Goal: Information Seeking & Learning: Learn about a topic

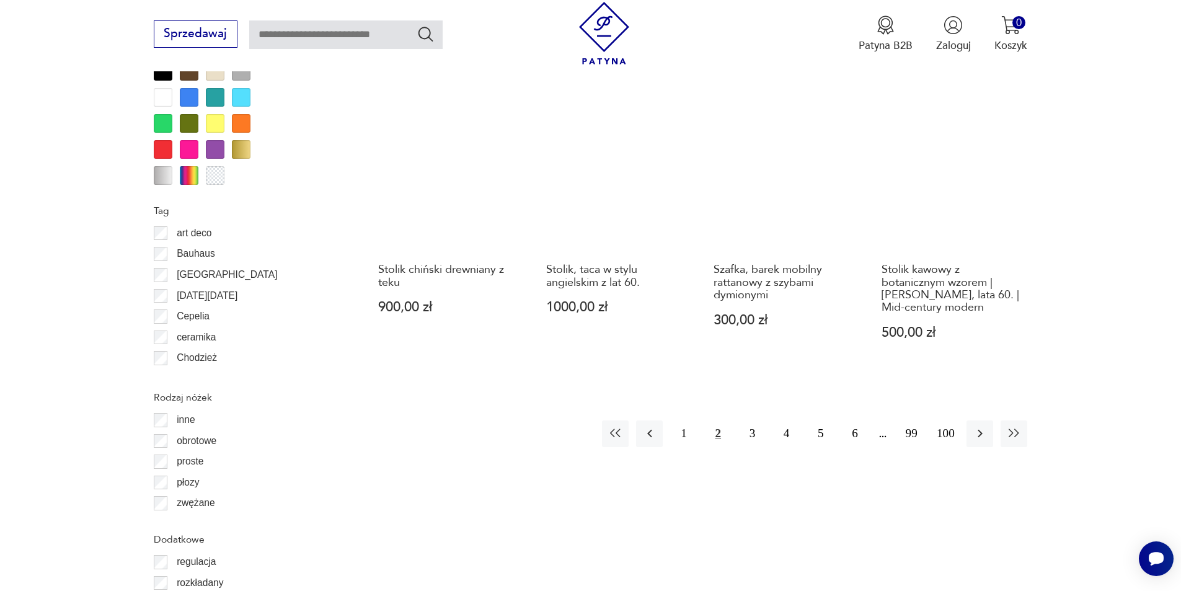
scroll to position [1405, 0]
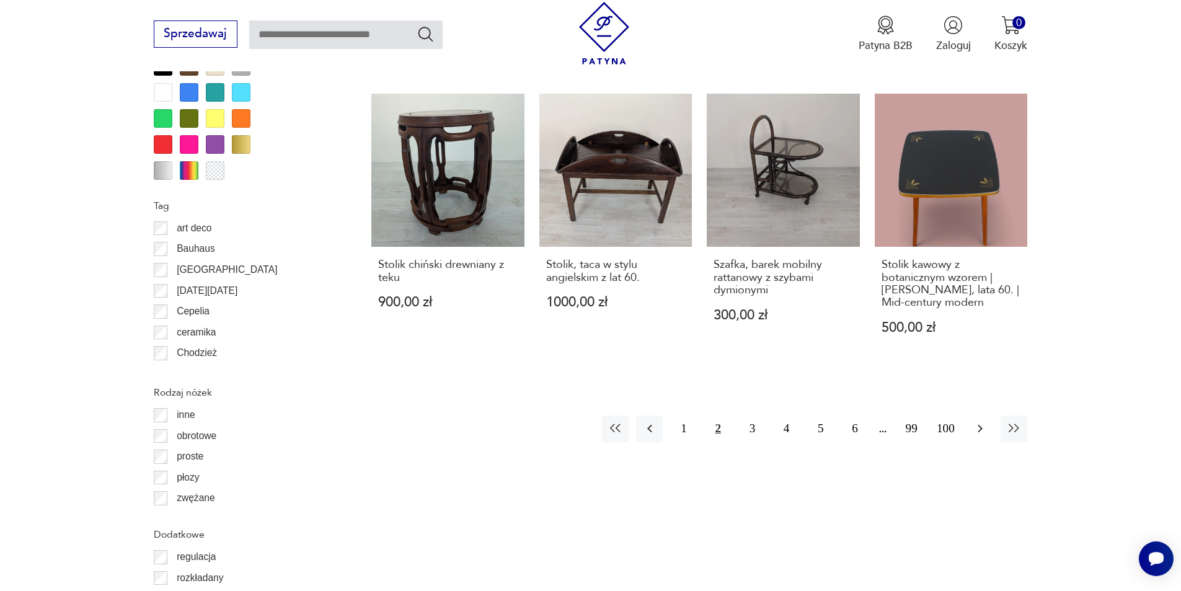
click at [981, 425] on icon "button" at bounding box center [980, 429] width 5 height 8
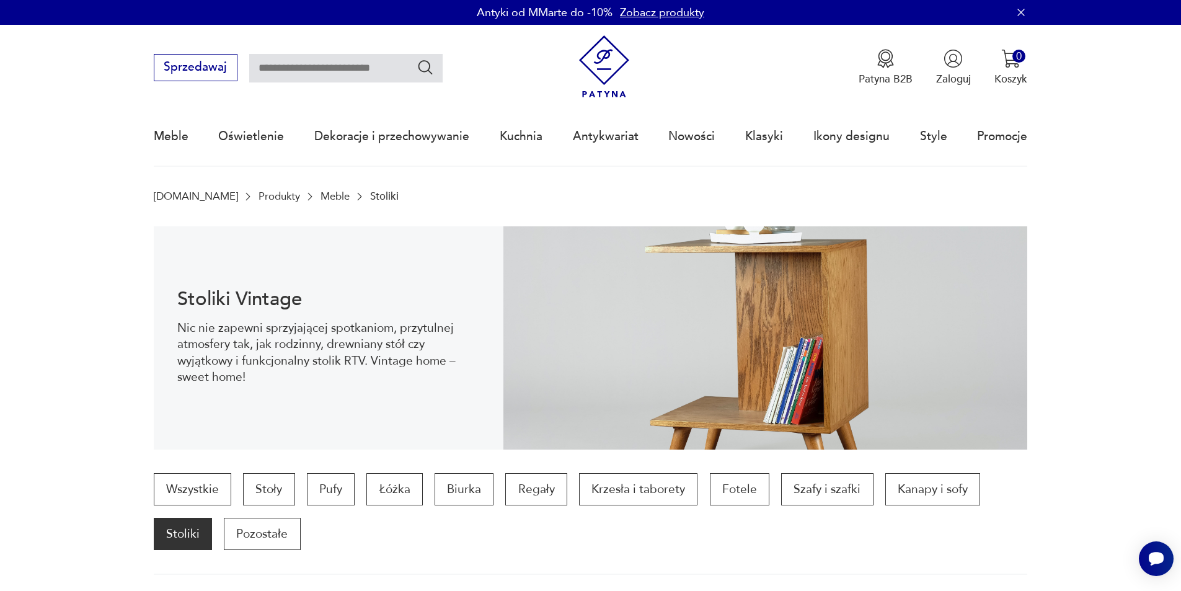
click at [288, 71] on input "text" at bounding box center [345, 68] width 193 height 29
type input "********"
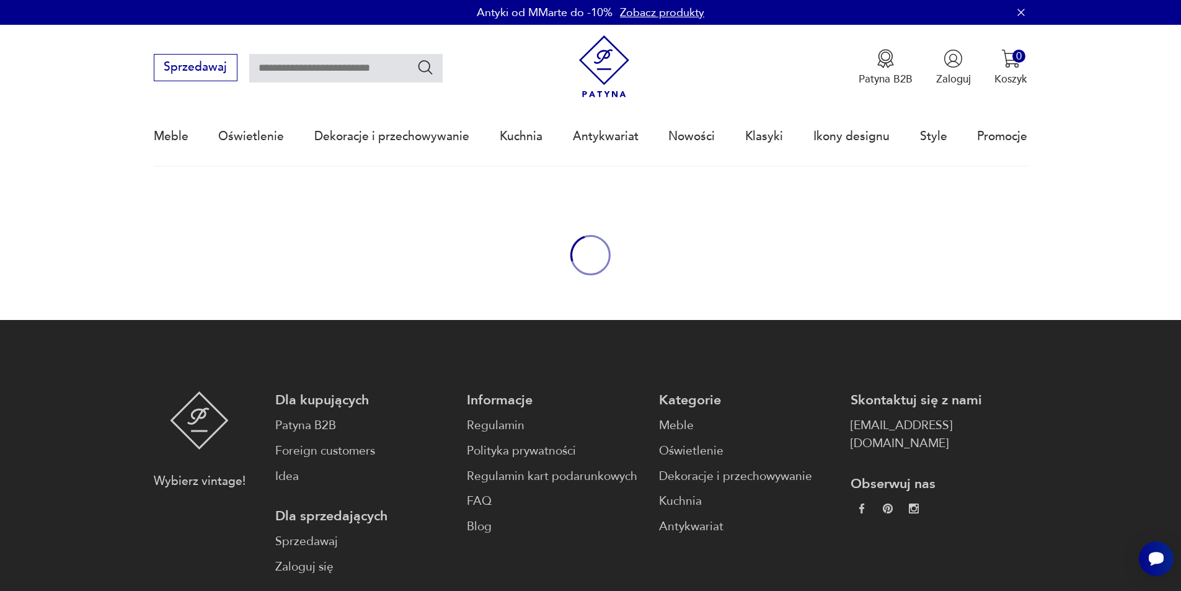
type input "********"
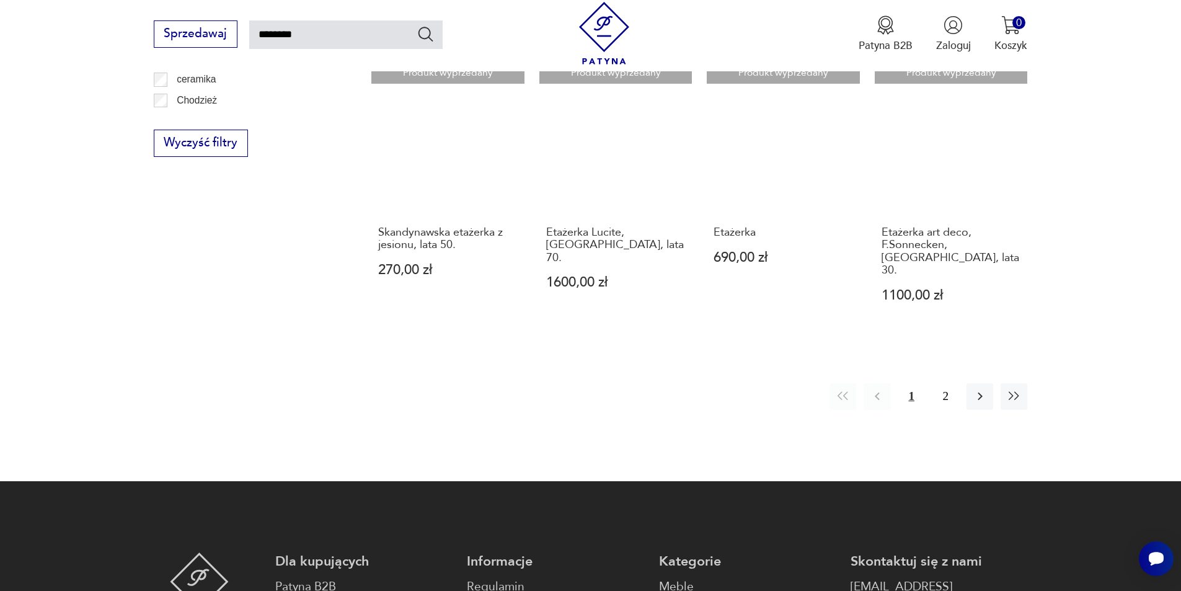
scroll to position [1140, 0]
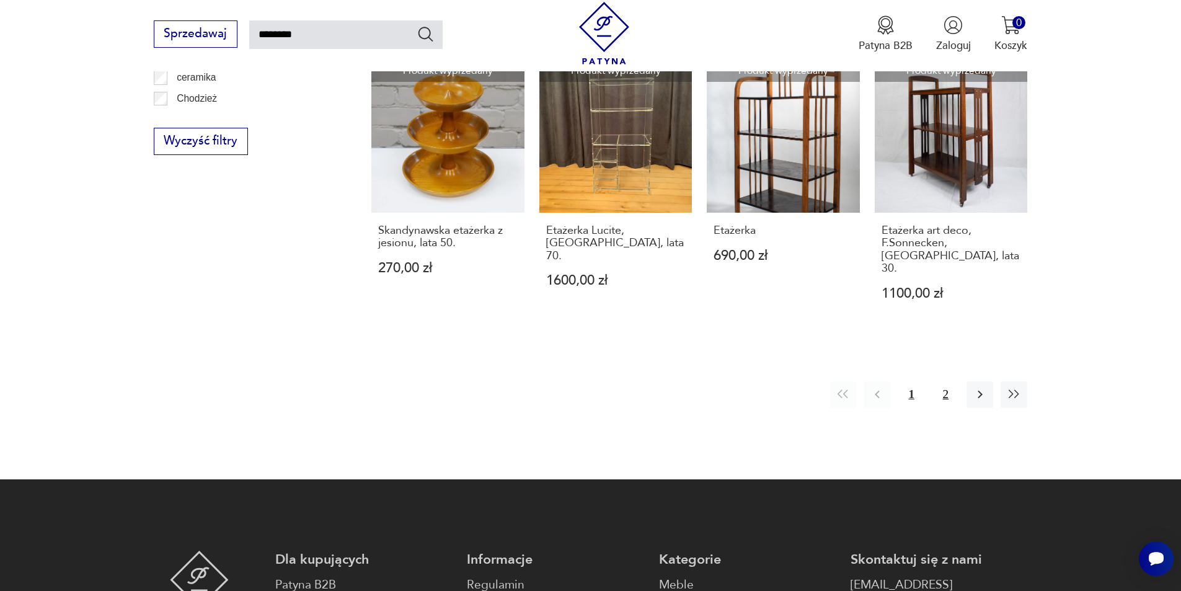
click at [947, 381] on button "2" at bounding box center [946, 394] width 27 height 27
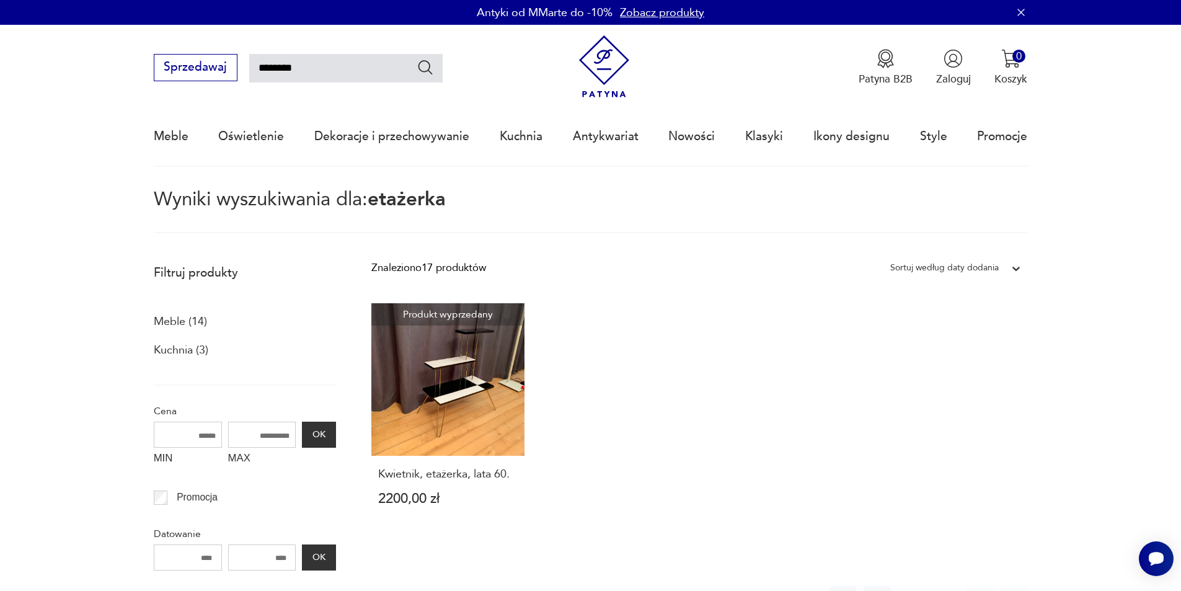
click at [301, 68] on input "********" at bounding box center [345, 68] width 193 height 29
type input "*"
type input "********"
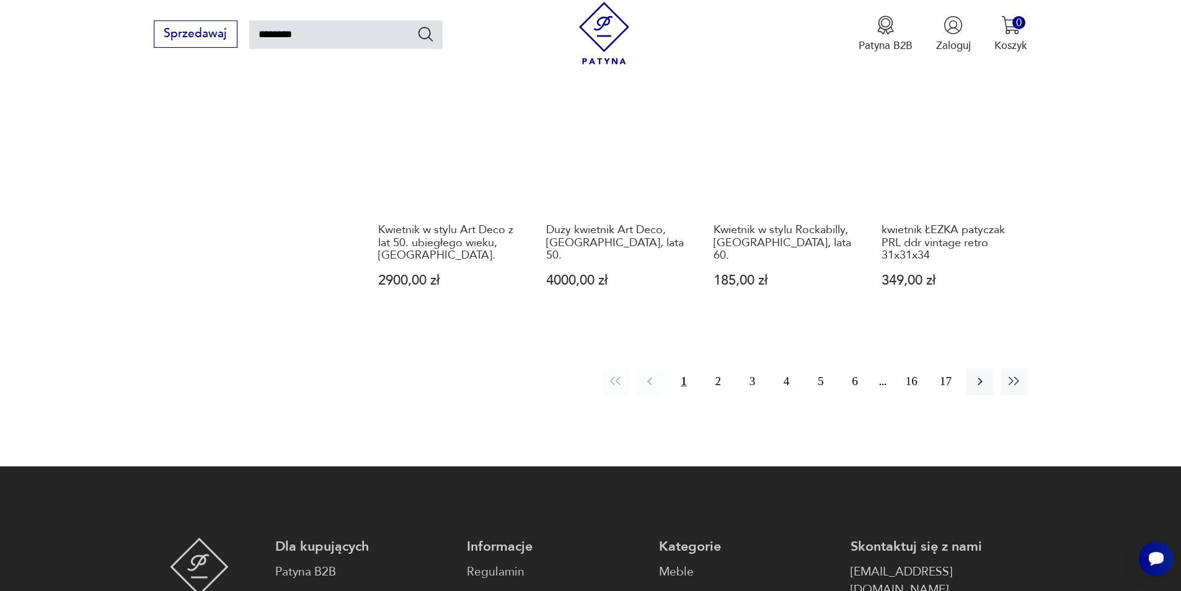
scroll to position [1125, 0]
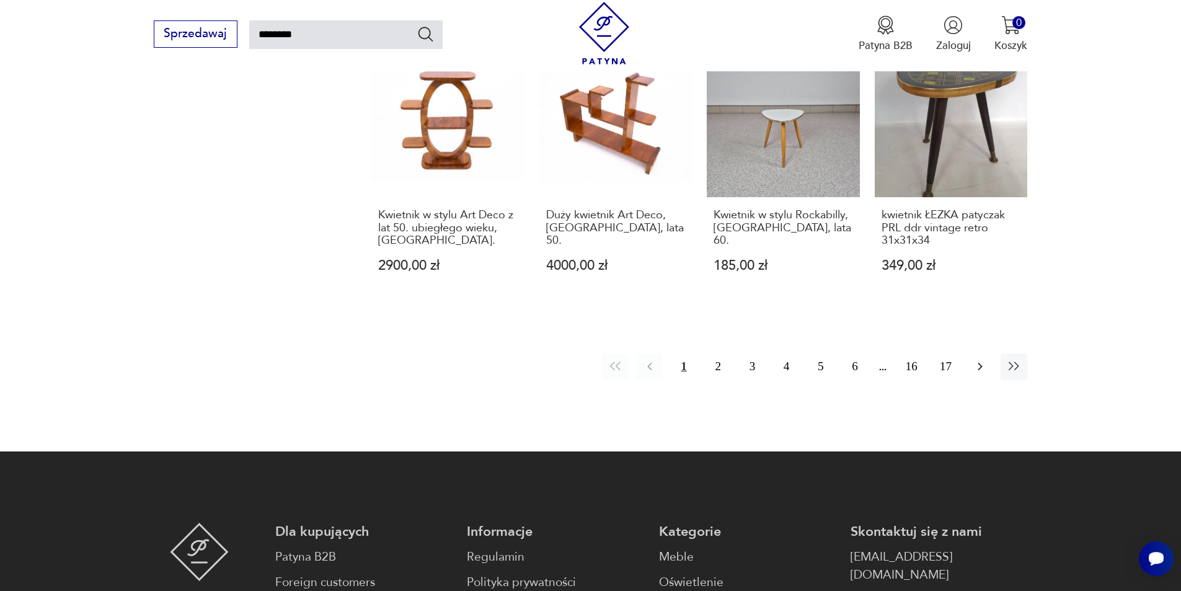
click at [985, 359] on icon "button" at bounding box center [980, 366] width 15 height 15
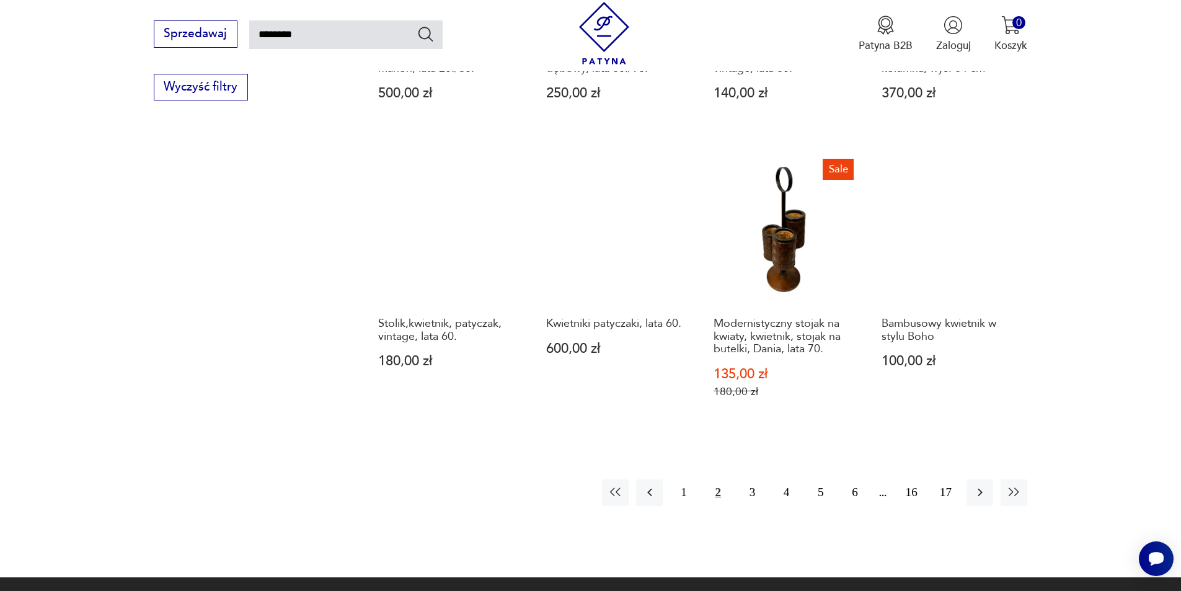
scroll to position [1001, 0]
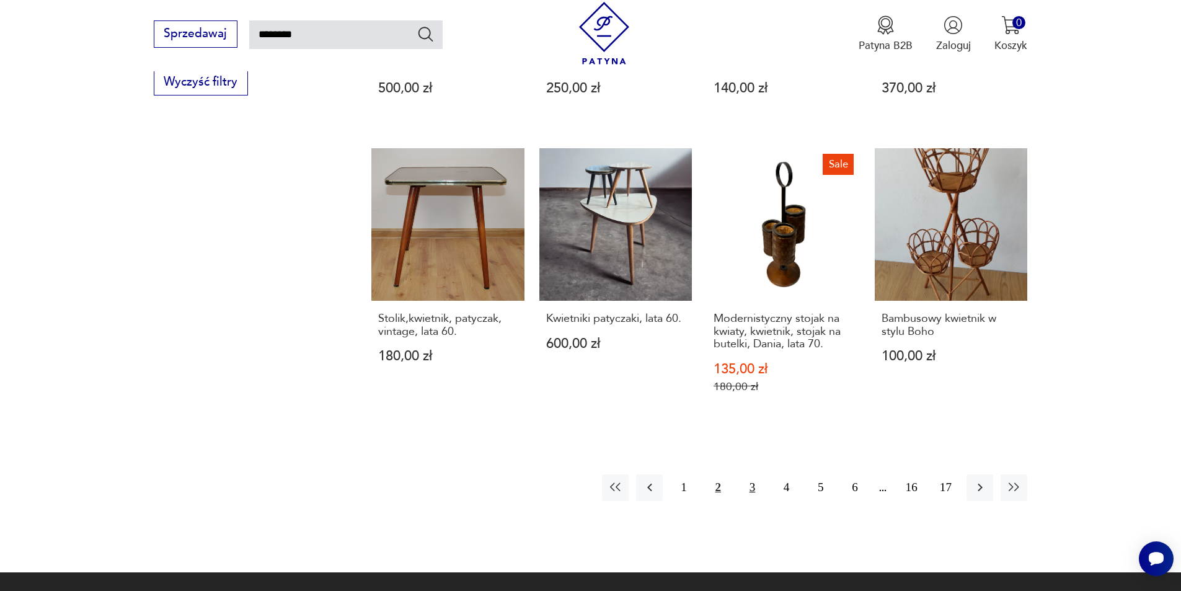
click at [750, 474] on button "3" at bounding box center [752, 487] width 27 height 27
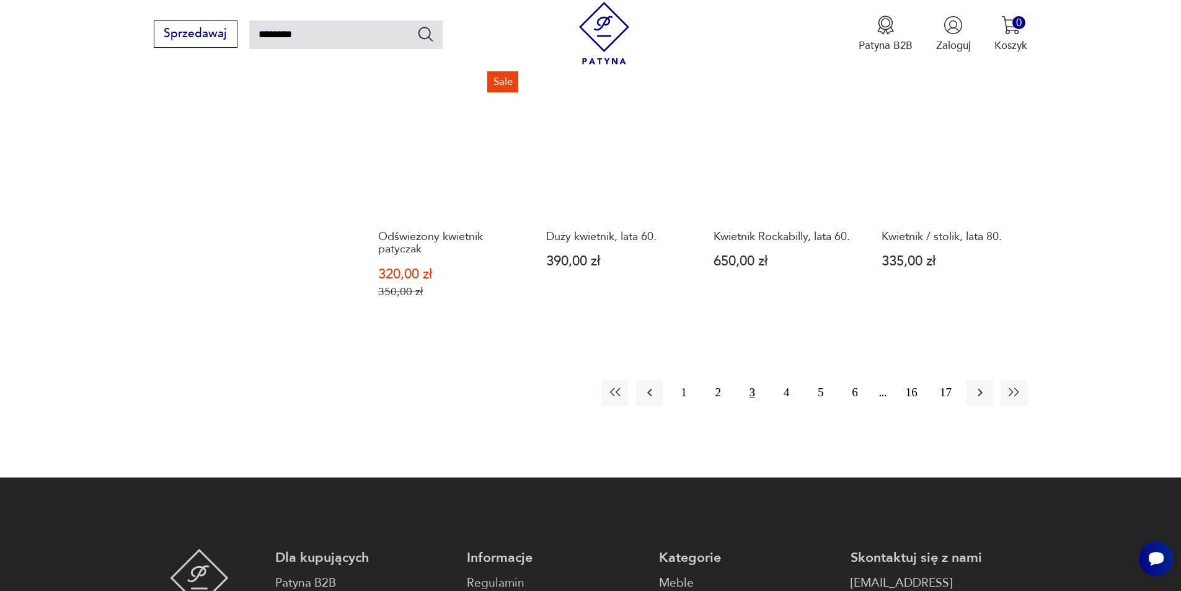
scroll to position [1125, 0]
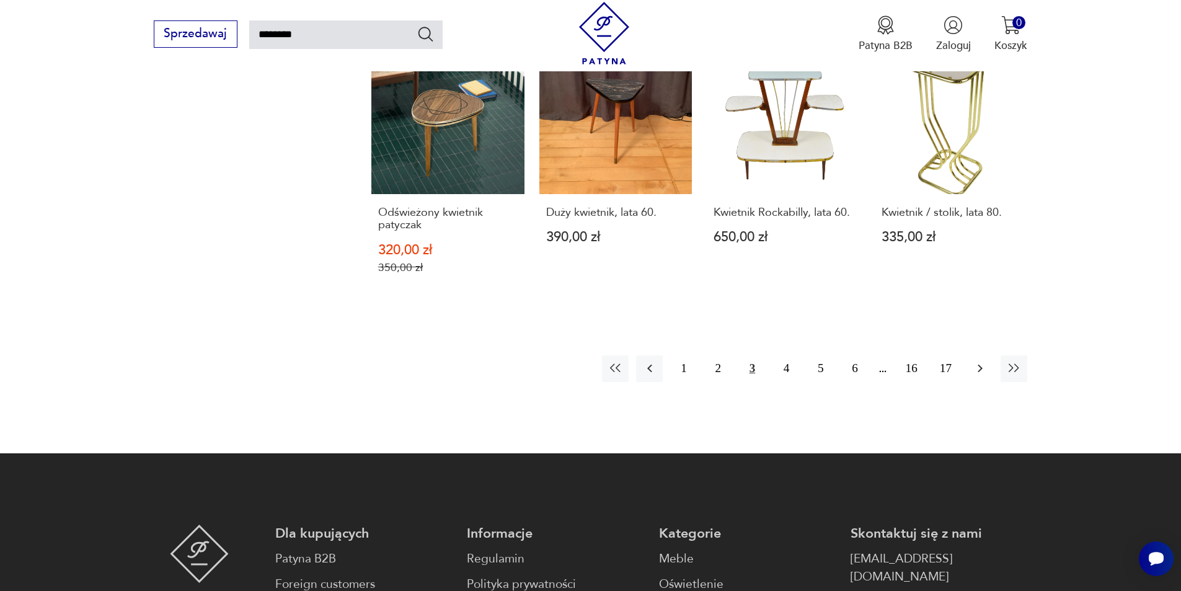
click at [980, 373] on icon "button" at bounding box center [980, 368] width 15 height 15
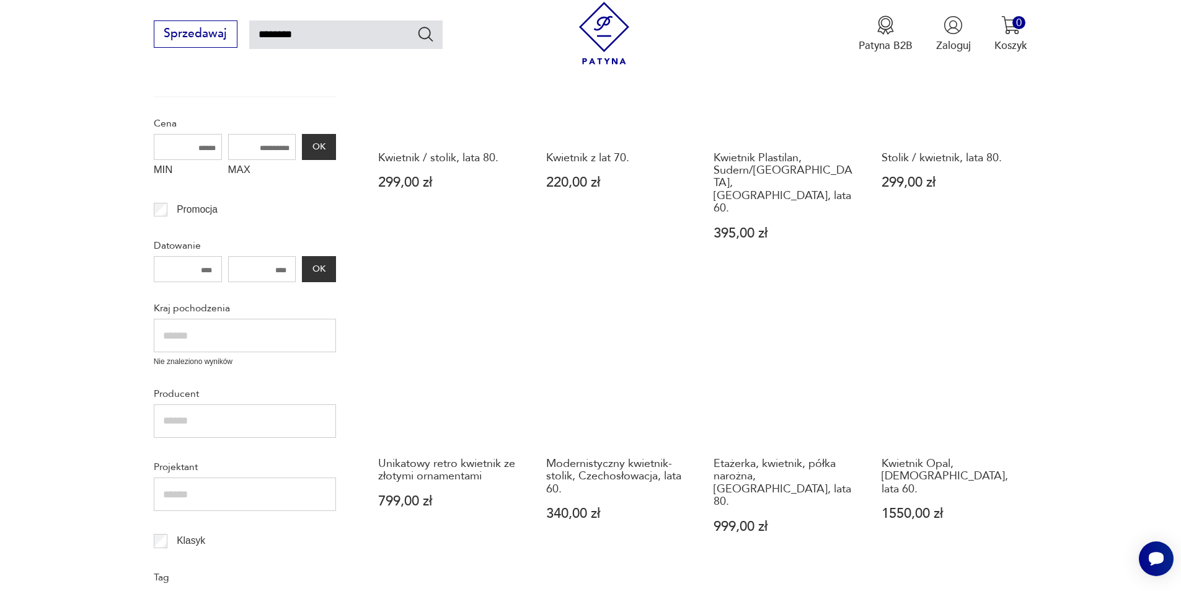
scroll to position [319, 0]
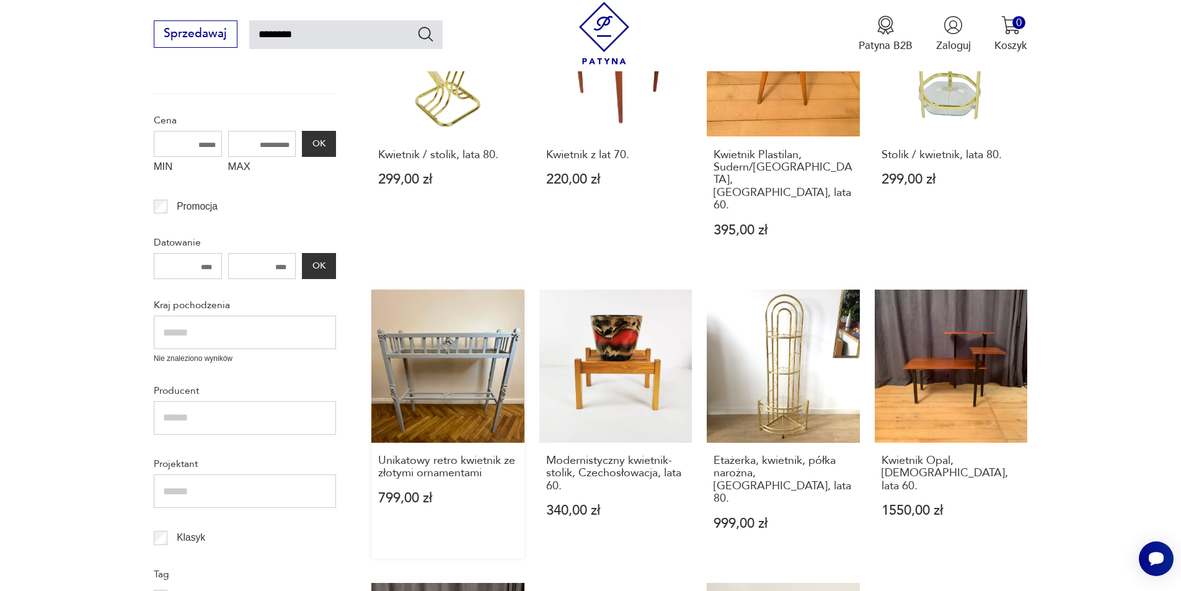
click at [477, 318] on link "Unikatowy retro kwietnik ze złotymi ornamentami 799,00 zł" at bounding box center [447, 424] width 153 height 269
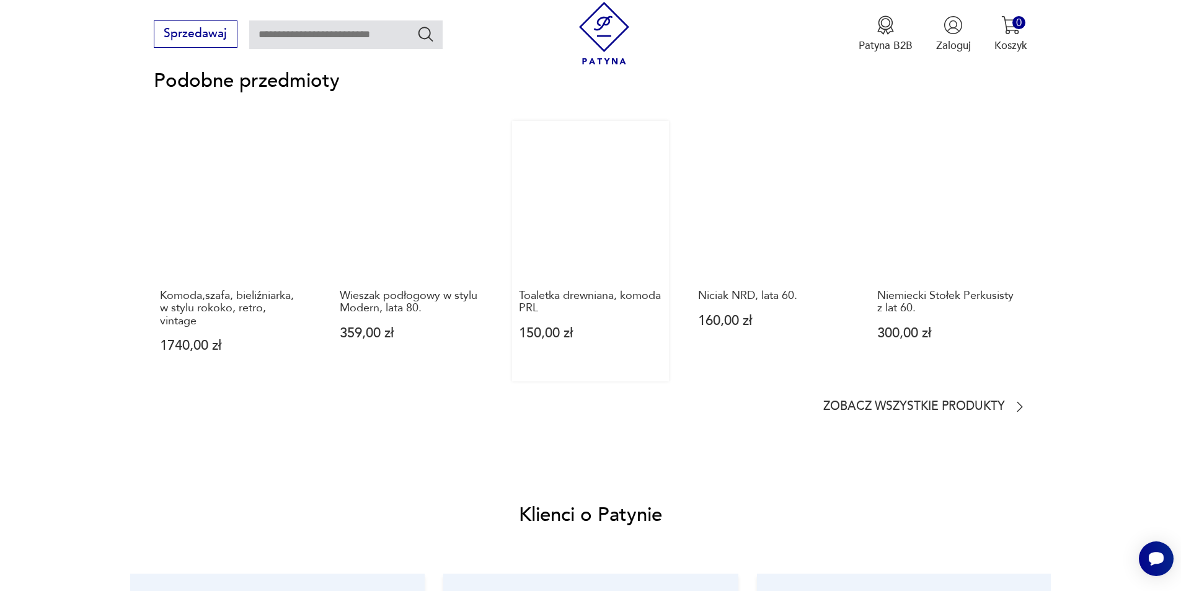
scroll to position [1116, 0]
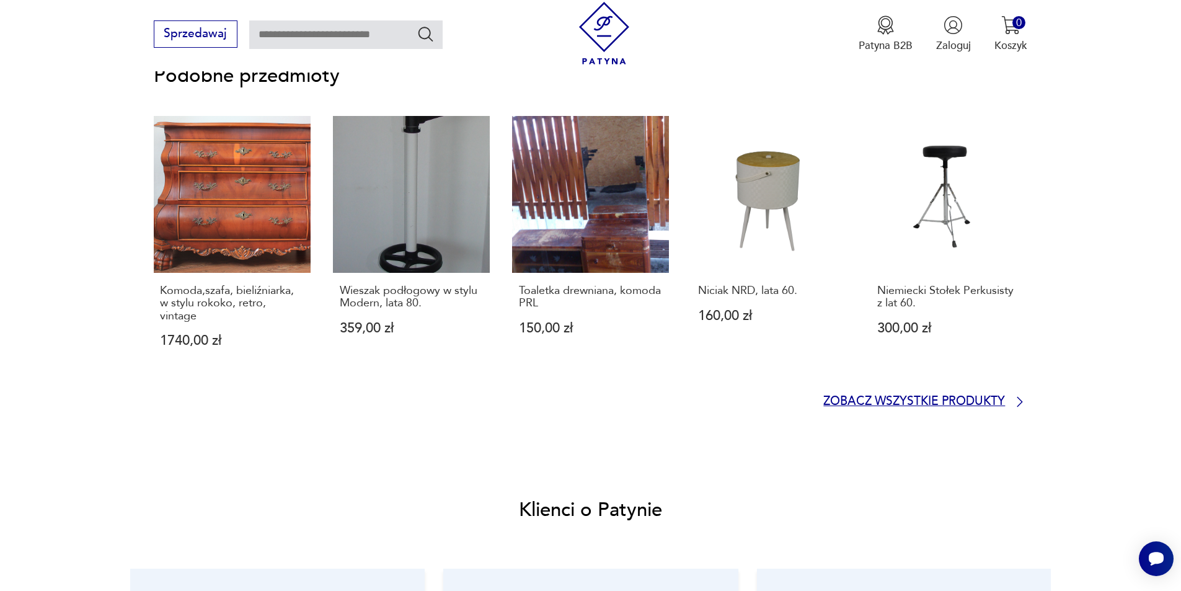
click at [913, 405] on p "Zobacz wszystkie produkty" at bounding box center [914, 402] width 182 height 10
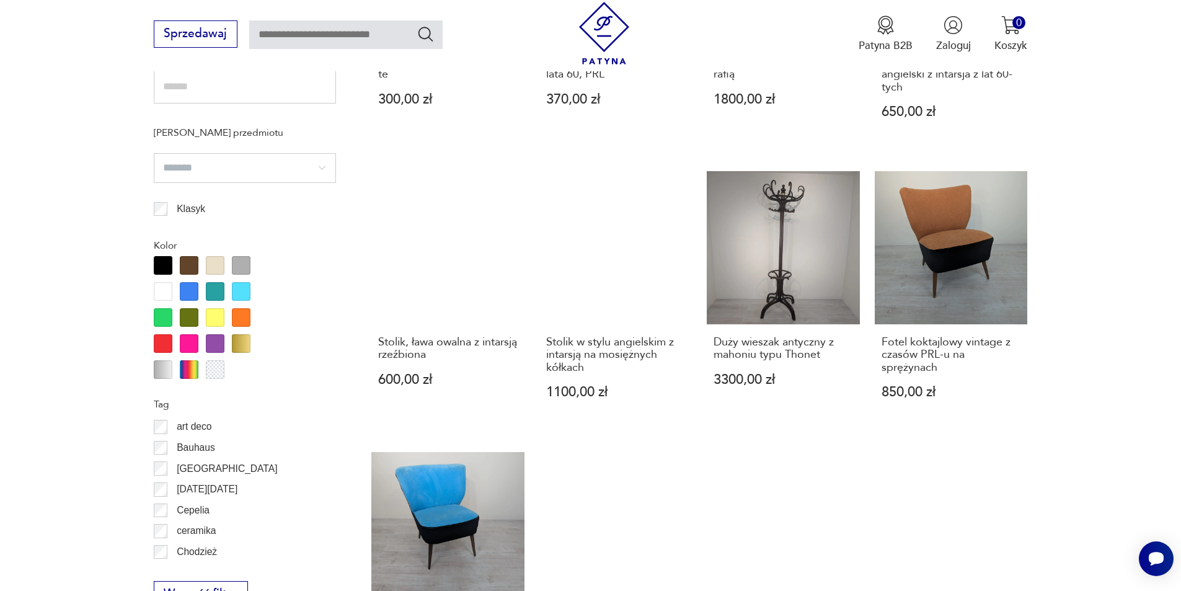
scroll to position [1114, 0]
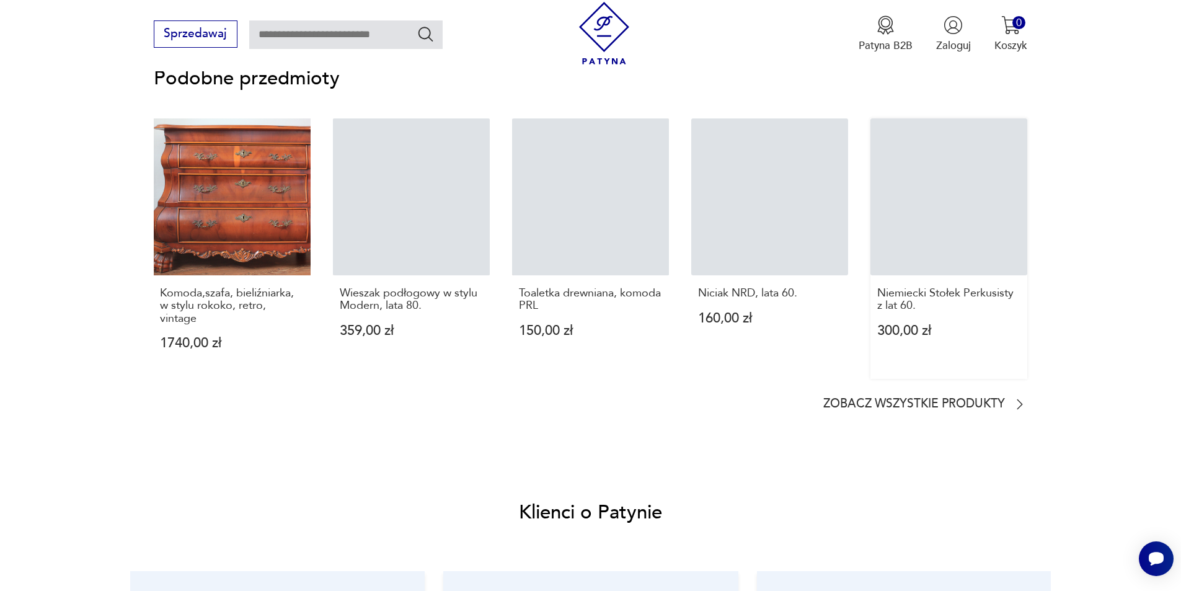
scroll to position [1186, 0]
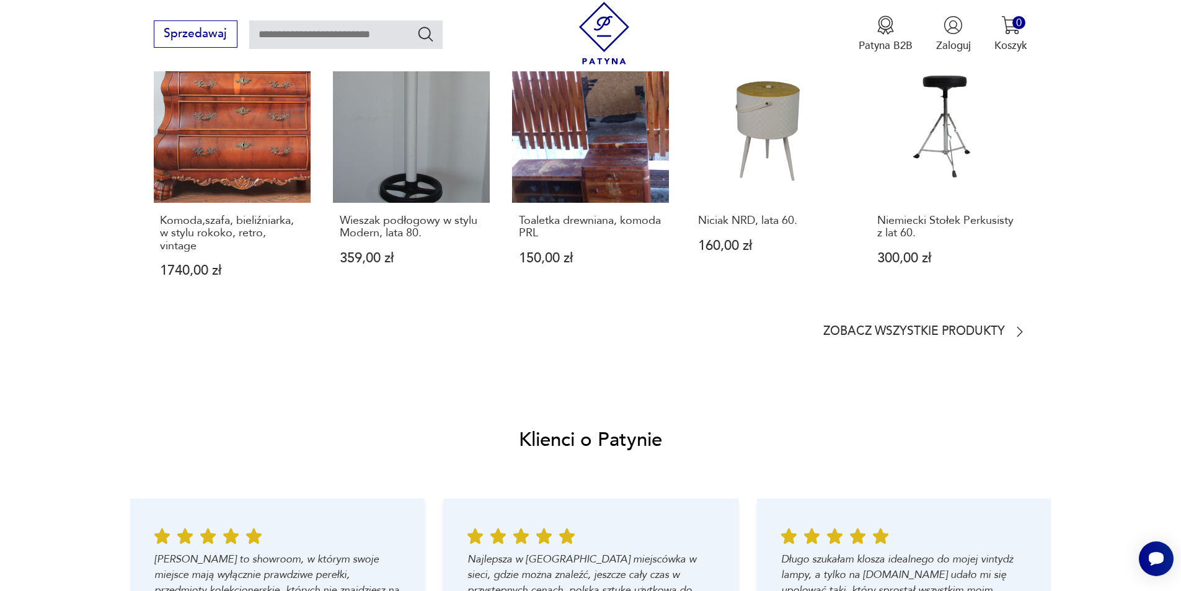
type input "********"
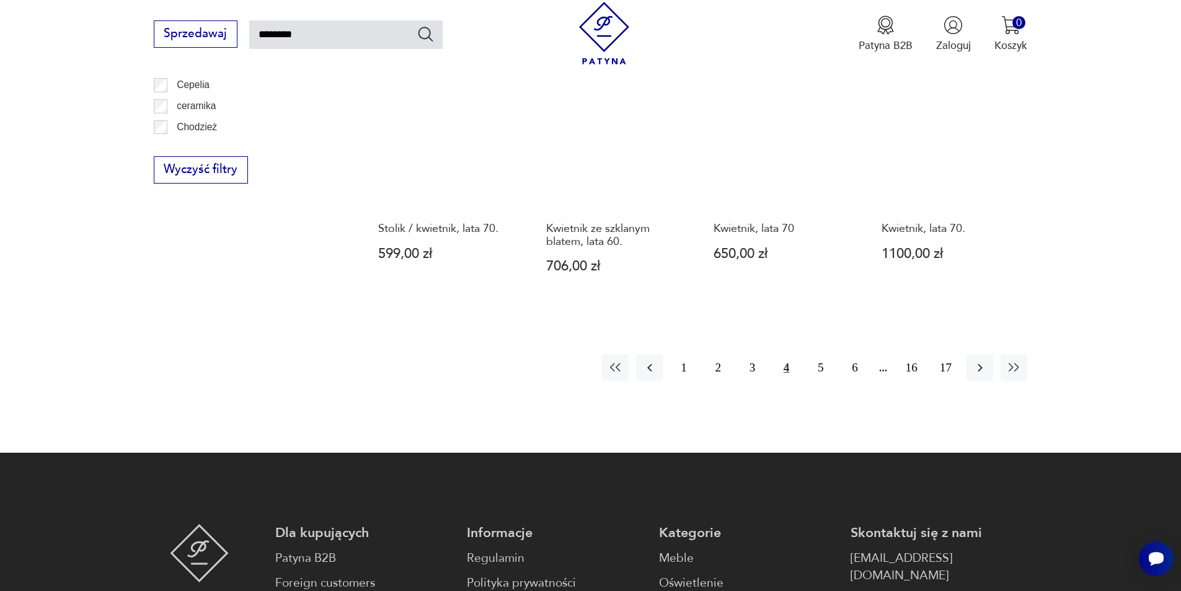
scroll to position [1125, 0]
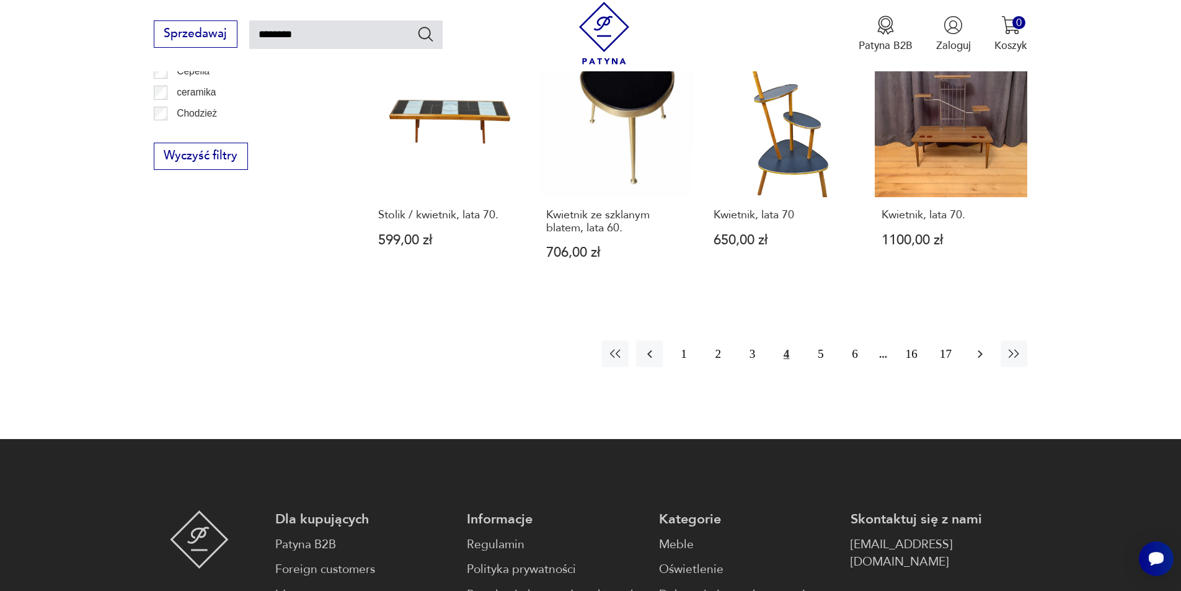
click at [976, 347] on icon "button" at bounding box center [980, 354] width 15 height 15
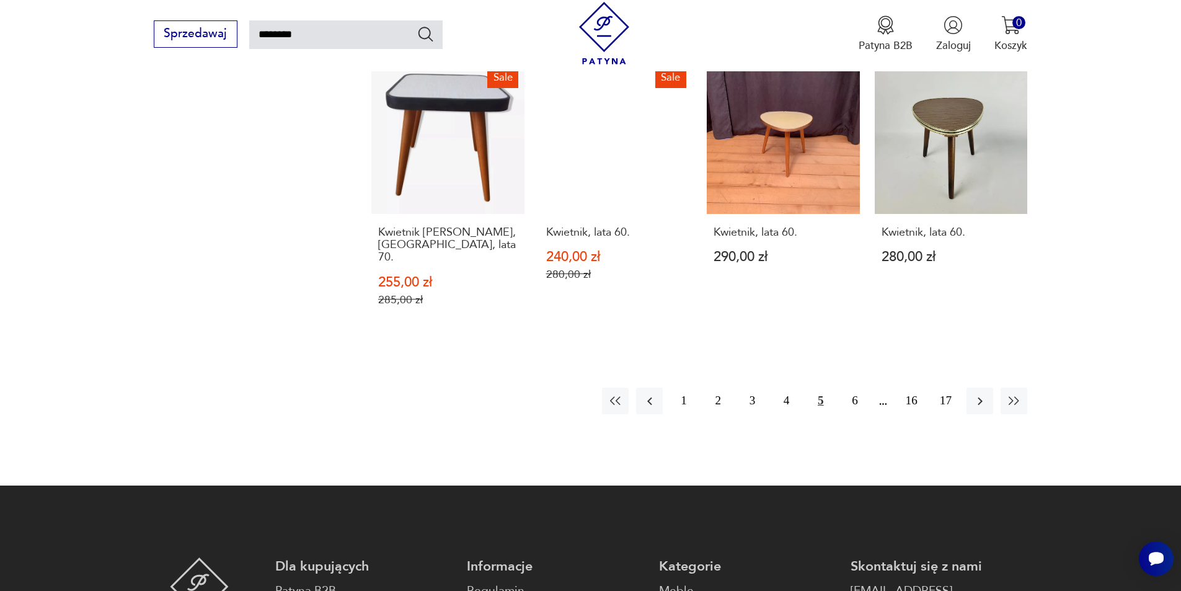
scroll to position [1063, 0]
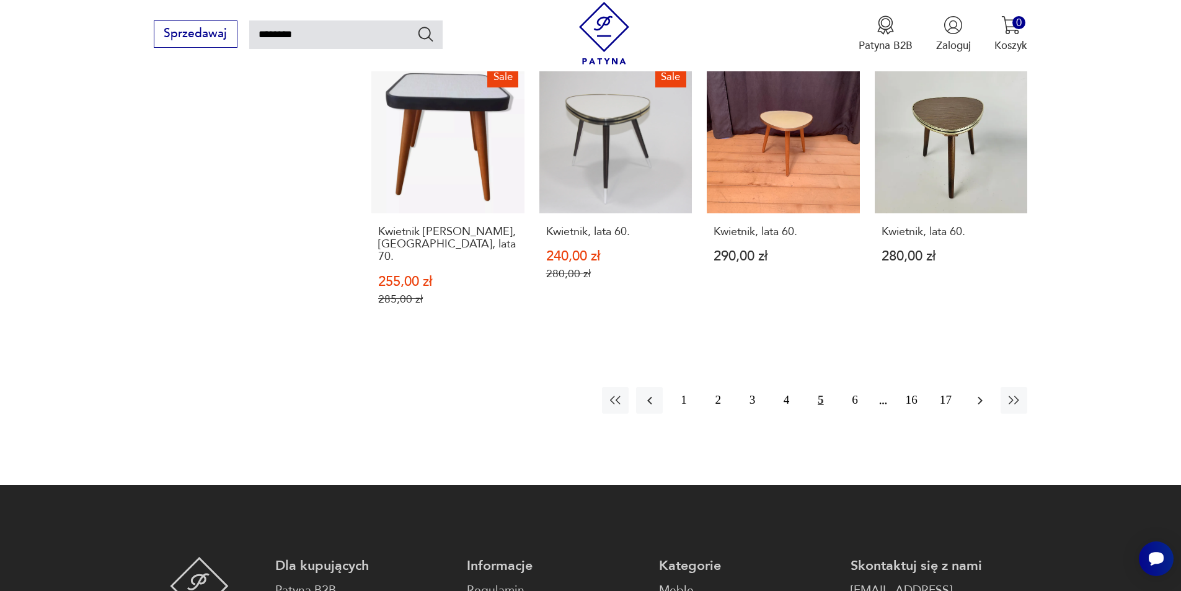
click at [978, 393] on icon "button" at bounding box center [980, 400] width 15 height 15
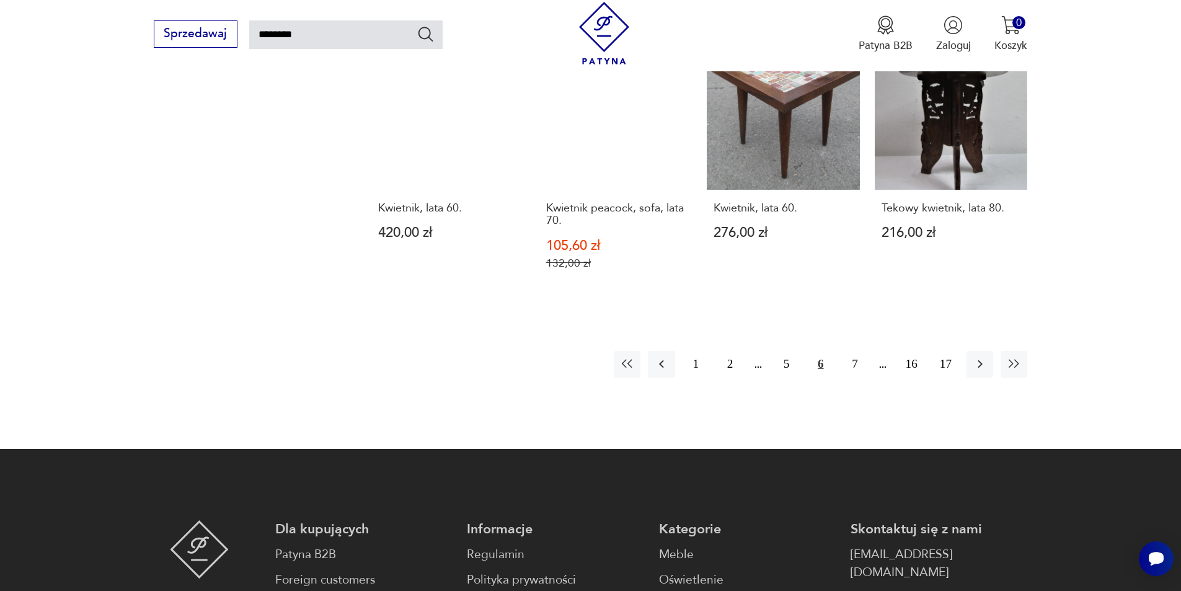
scroll to position [1125, 0]
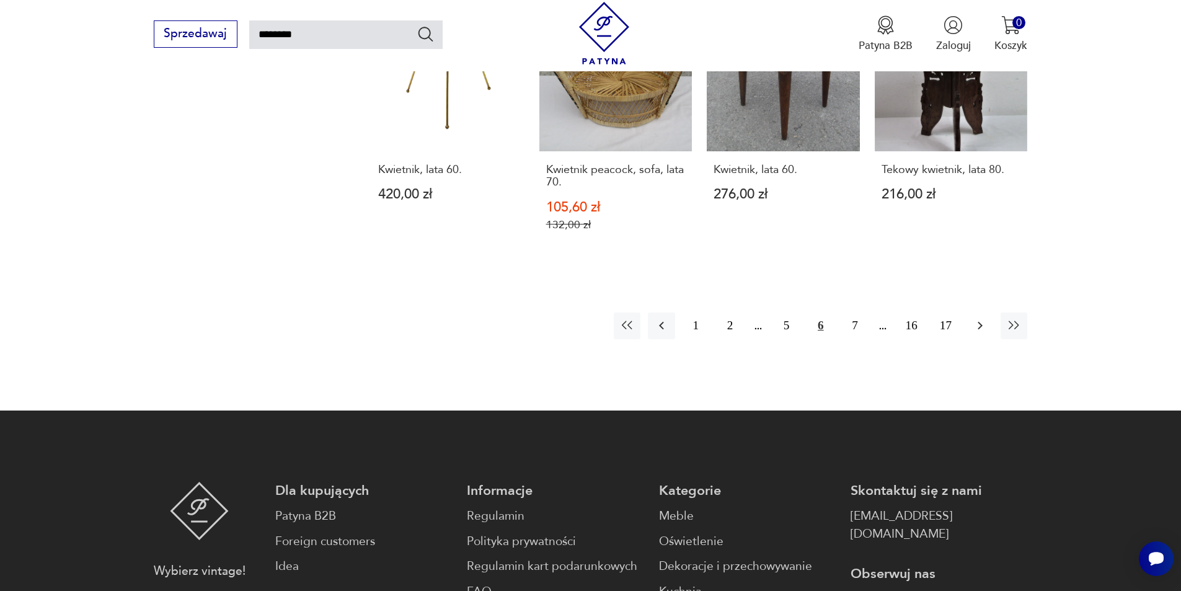
click at [982, 318] on icon "button" at bounding box center [980, 325] width 15 height 15
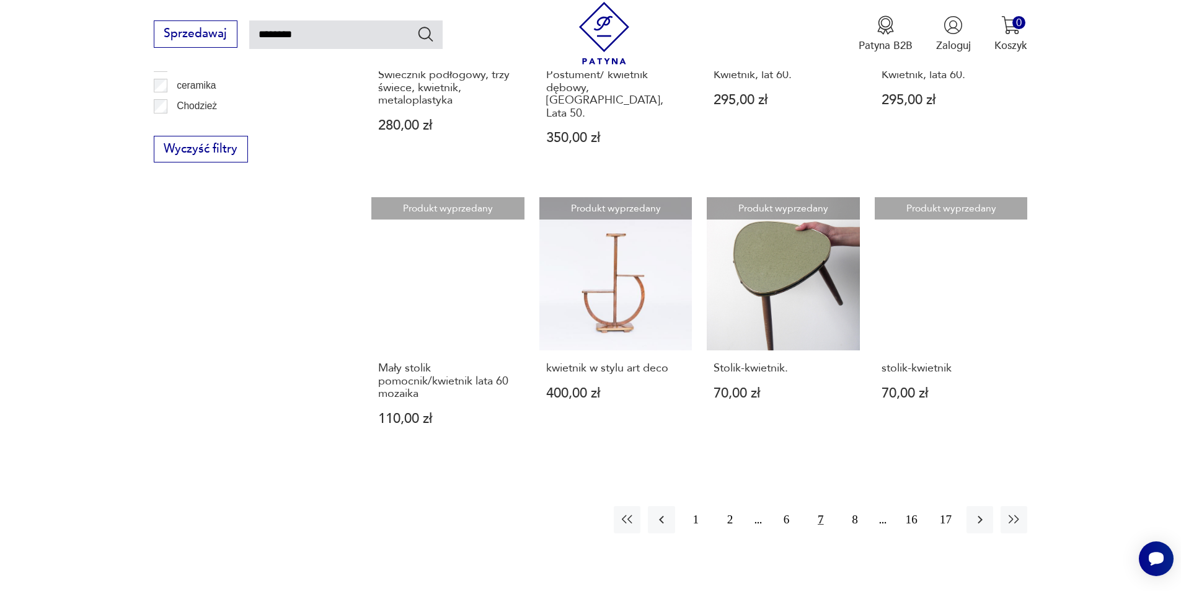
scroll to position [939, 0]
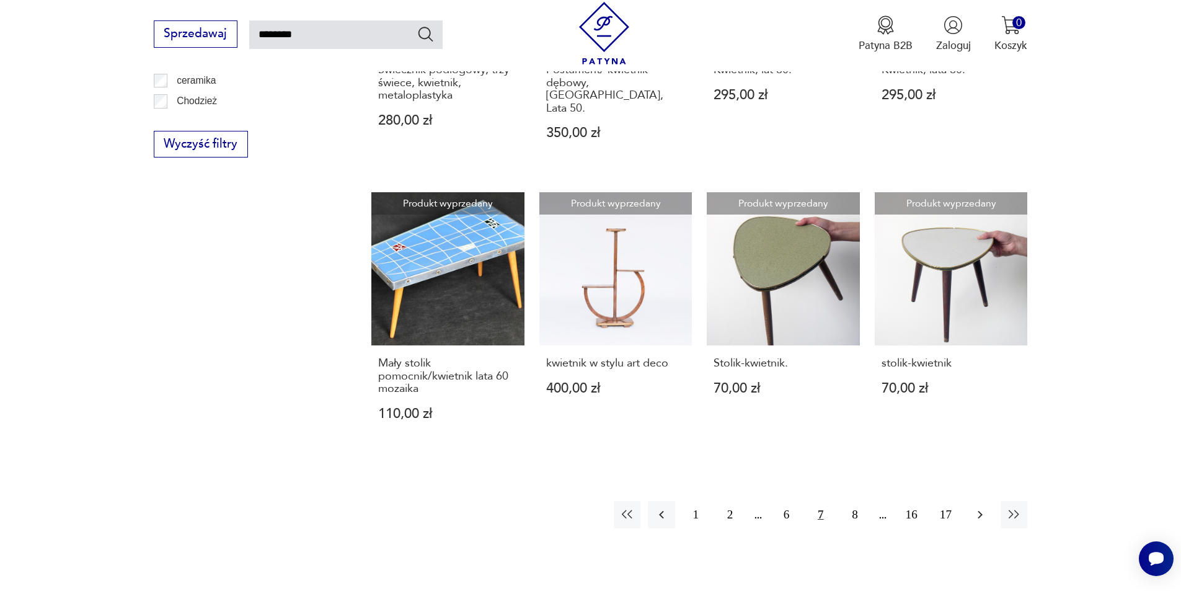
click at [980, 507] on icon "button" at bounding box center [980, 514] width 15 height 15
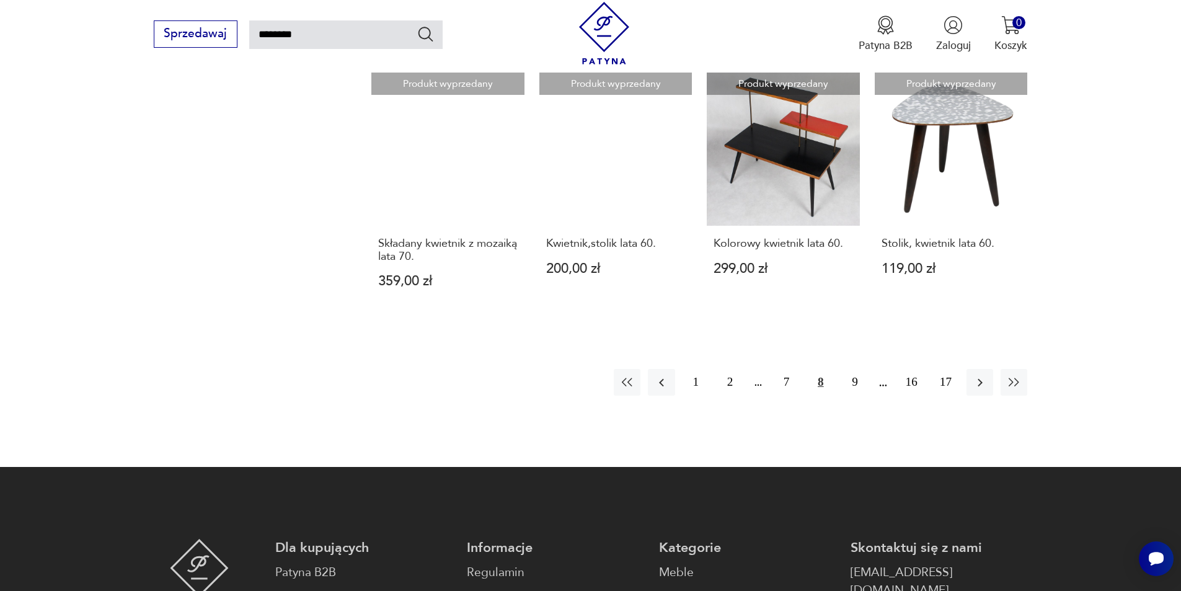
scroll to position [1063, 0]
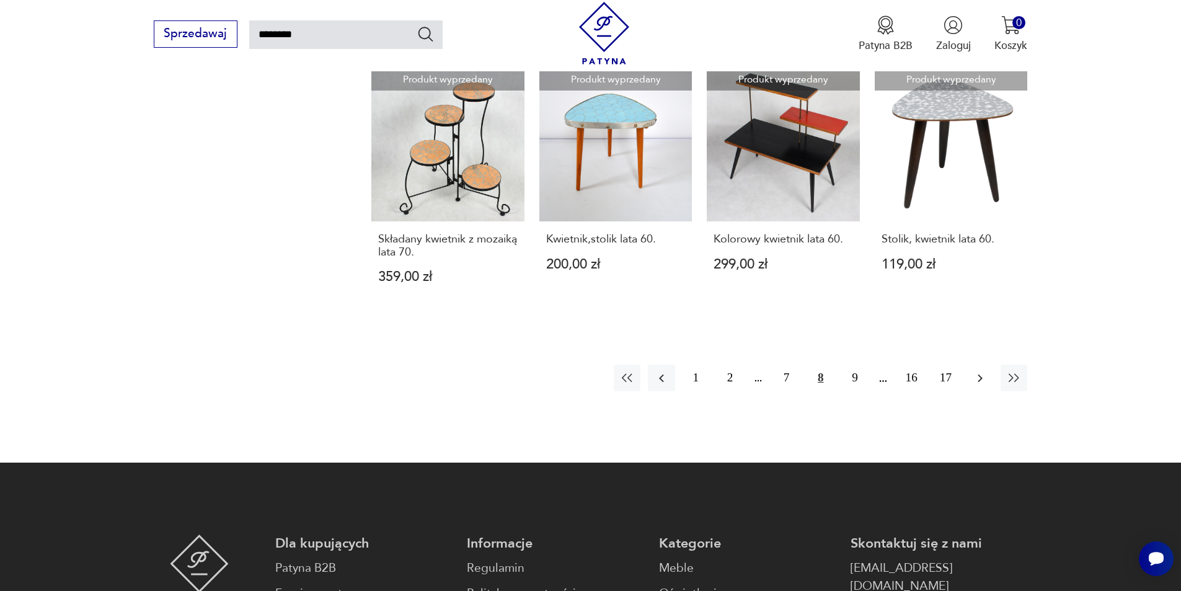
click at [983, 381] on icon "button" at bounding box center [980, 378] width 15 height 15
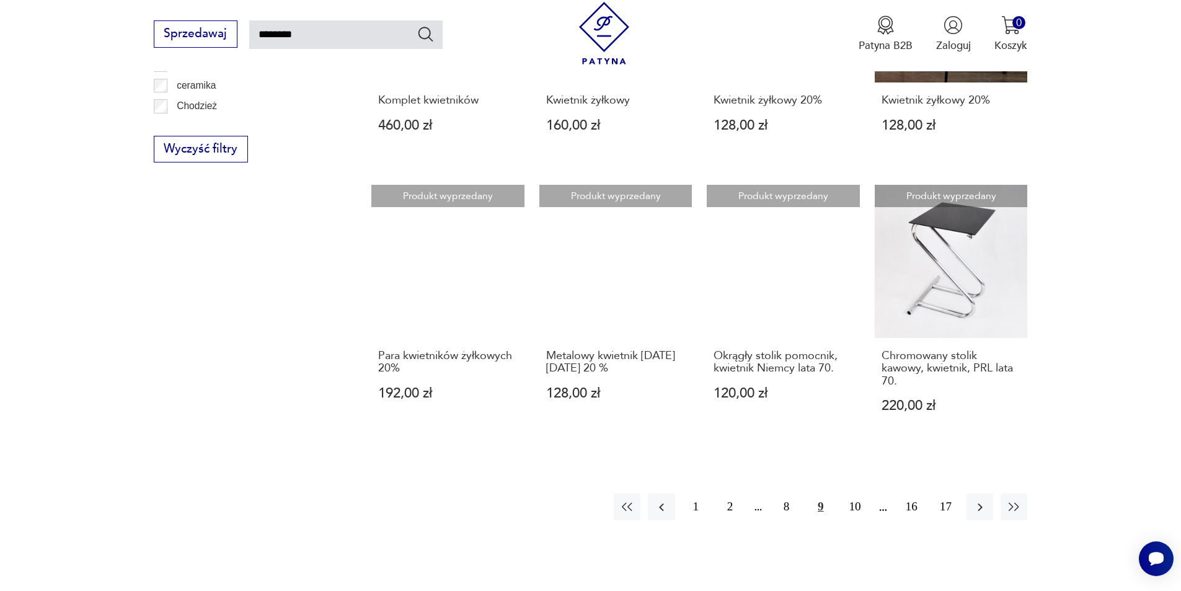
scroll to position [939, 0]
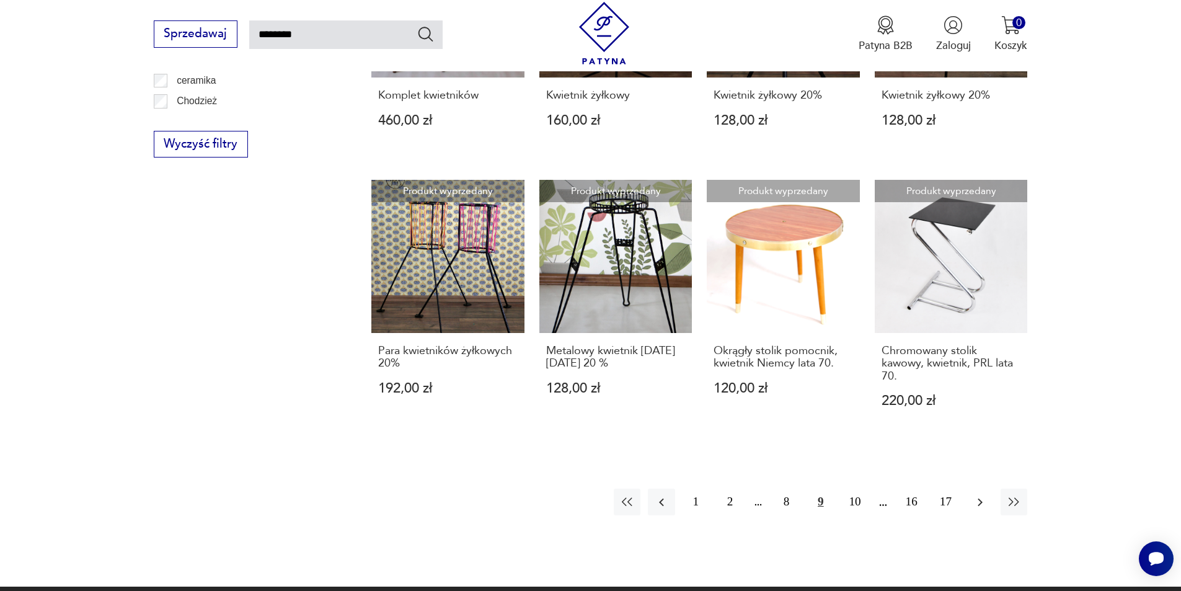
click at [979, 498] on icon "button" at bounding box center [980, 502] width 5 height 8
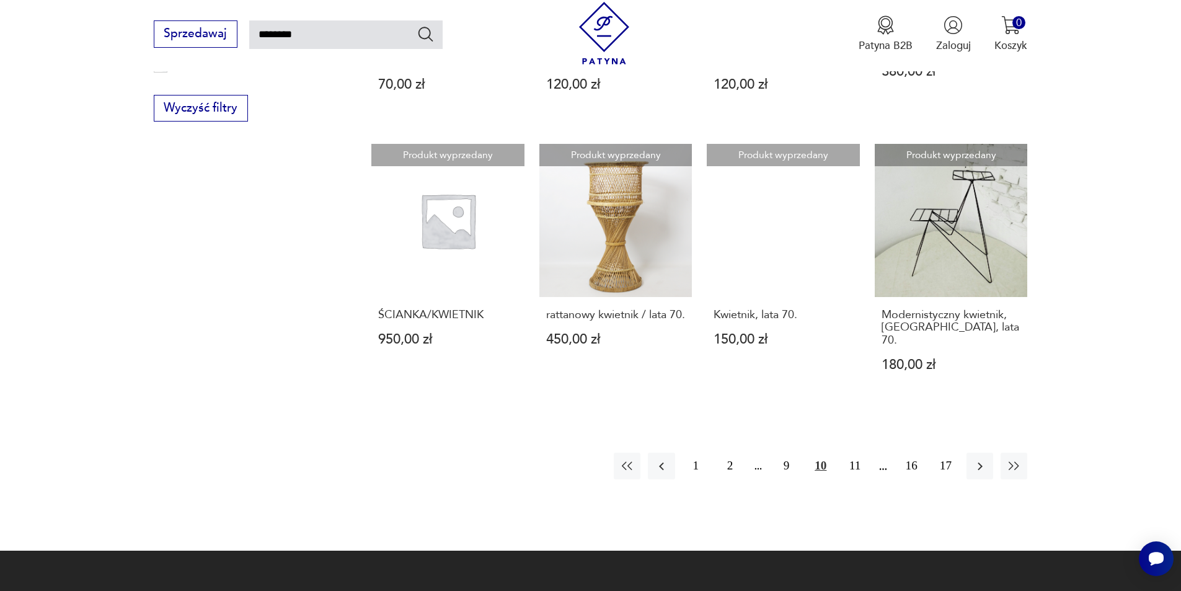
scroll to position [1001, 0]
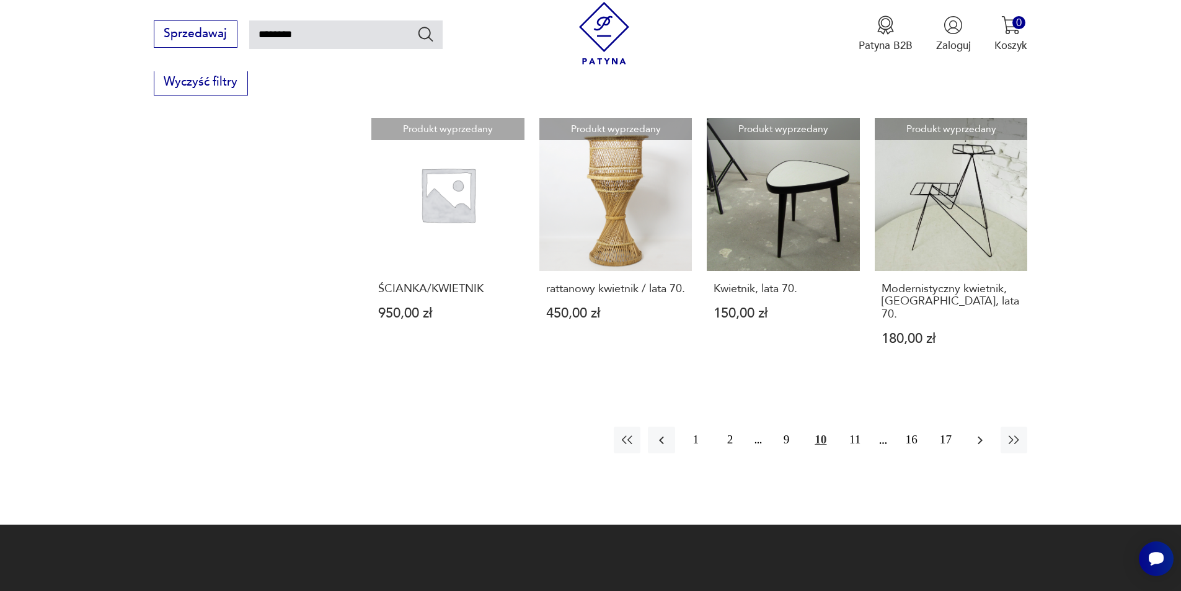
click at [985, 433] on icon "button" at bounding box center [980, 440] width 15 height 15
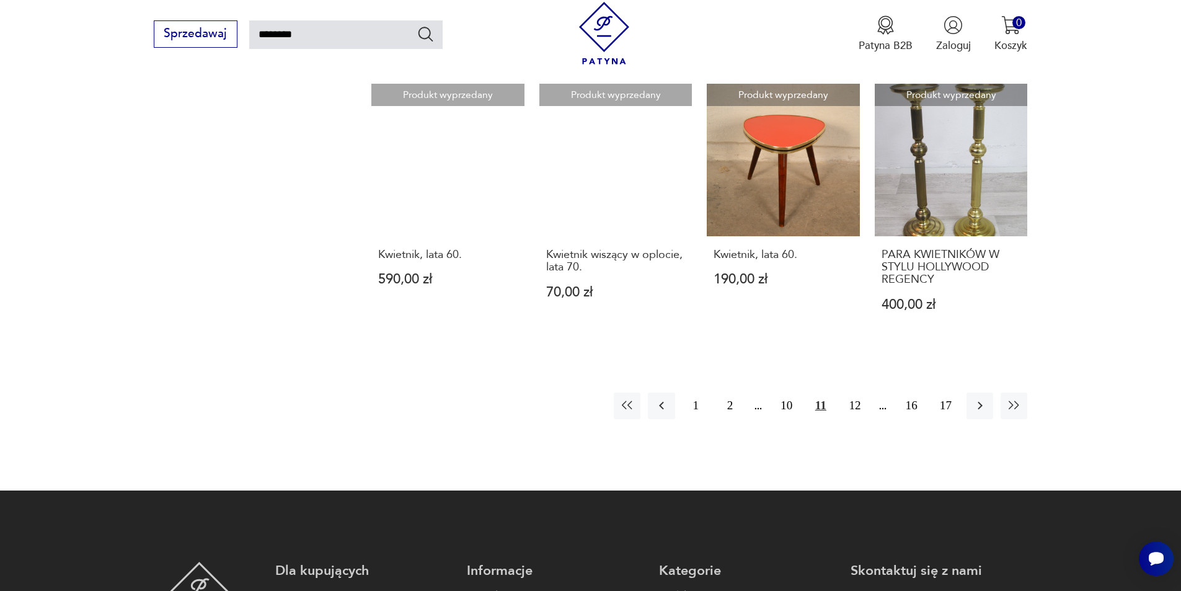
scroll to position [1063, 0]
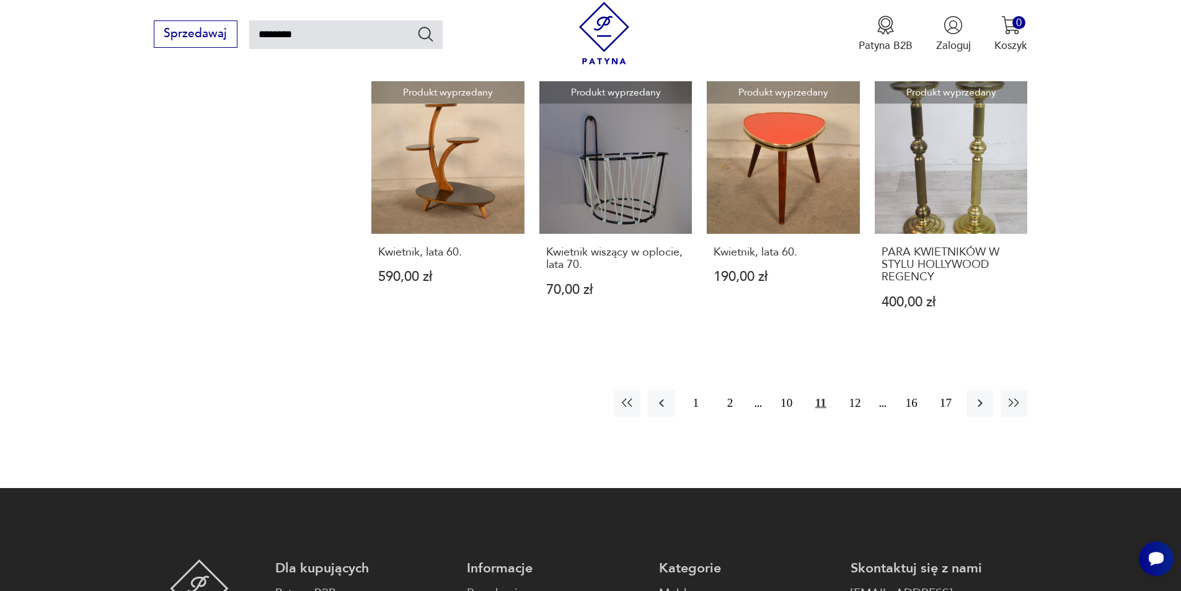
type input "********"
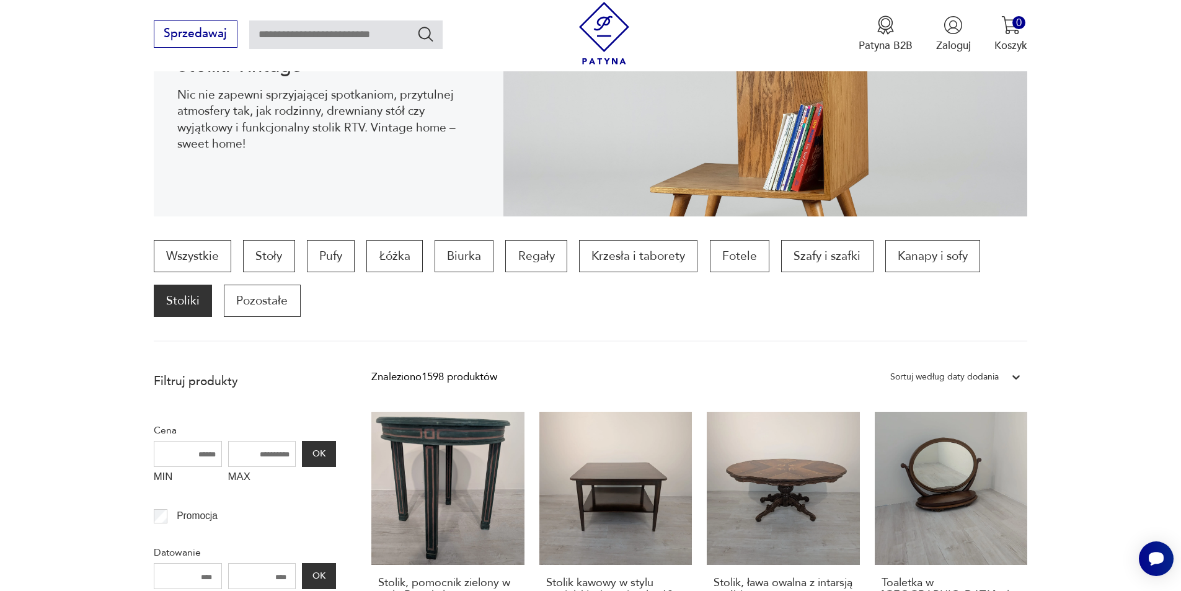
scroll to position [199, 0]
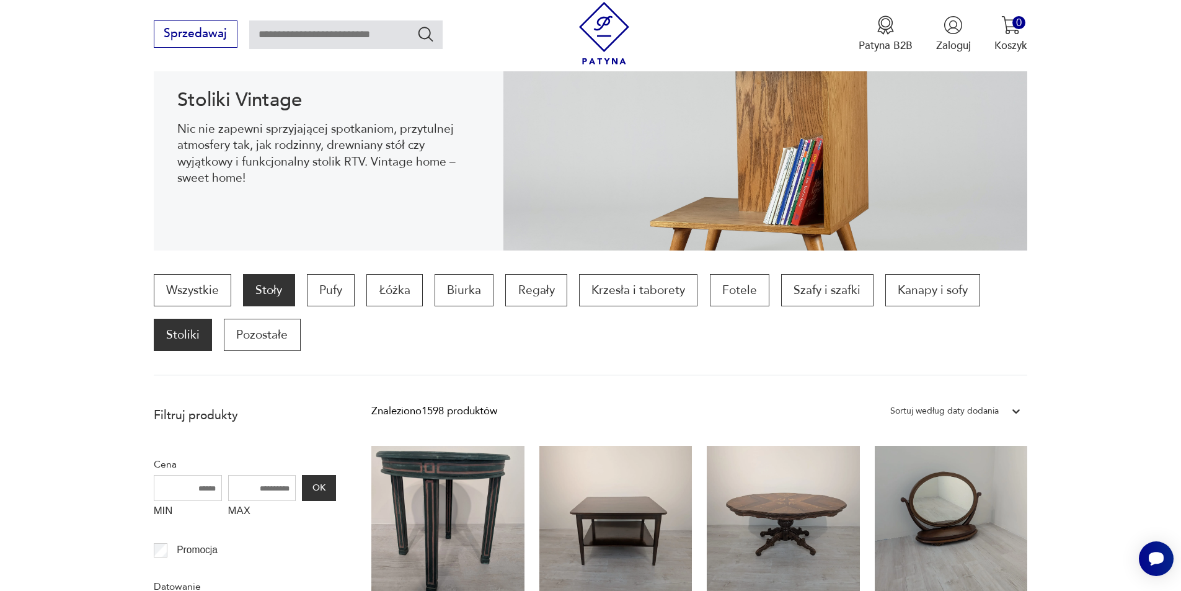
click at [268, 294] on p "Stoły" at bounding box center [268, 290] width 51 height 32
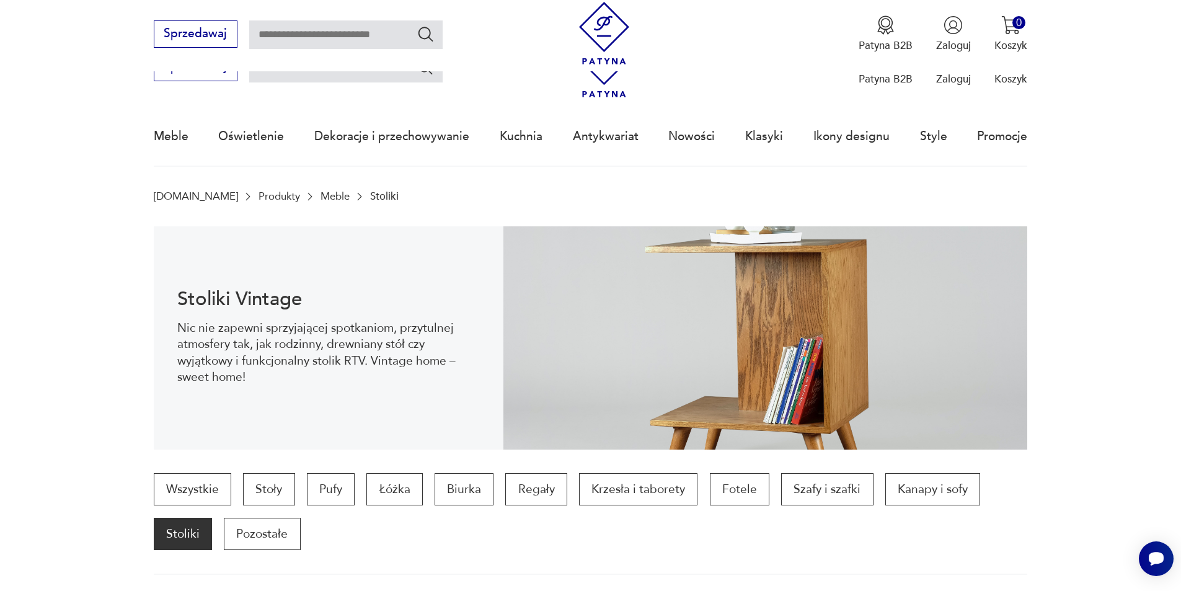
scroll to position [199, 0]
